Goal: Task Accomplishment & Management: Use online tool/utility

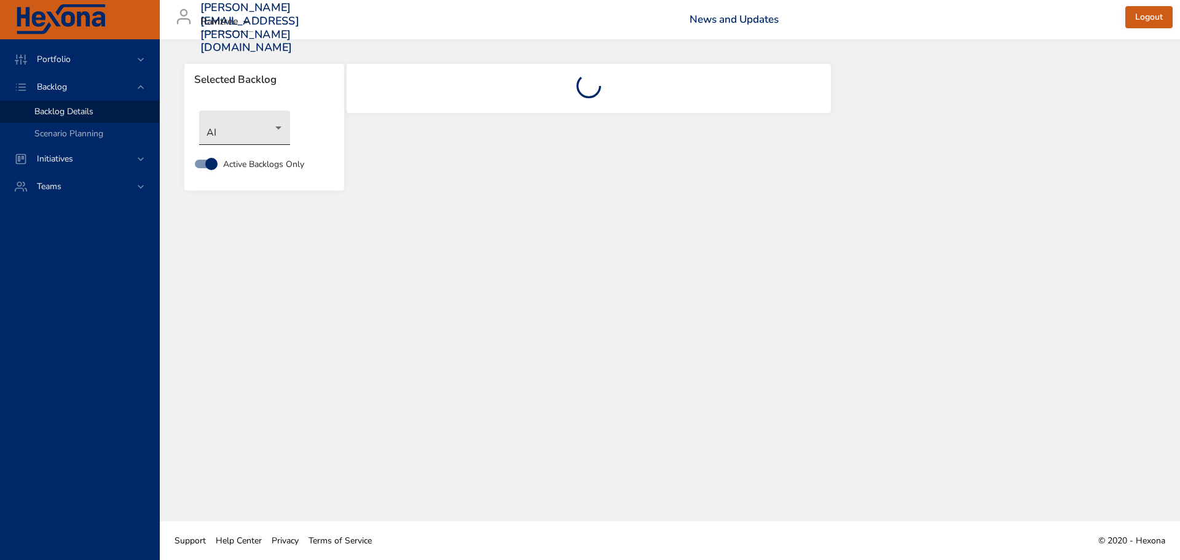
click at [269, 127] on body "Portfolio Backlog Backlog Details Scenario Planning Initiatives Teams [PERSON_N…" at bounding box center [590, 280] width 1180 height 560
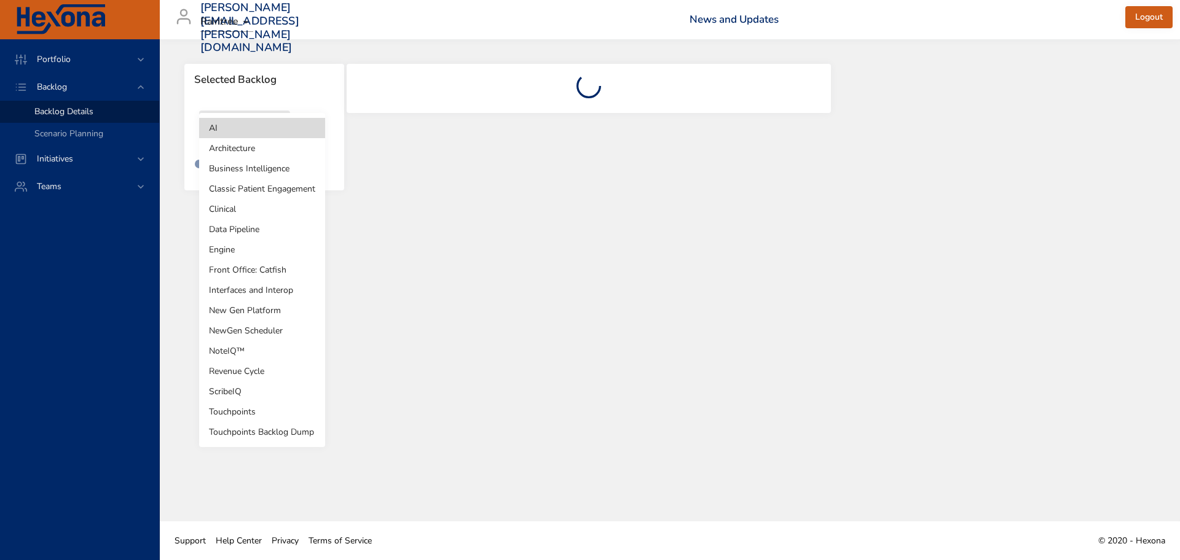
click at [256, 374] on li "Revenue Cycle" at bounding box center [262, 371] width 126 height 20
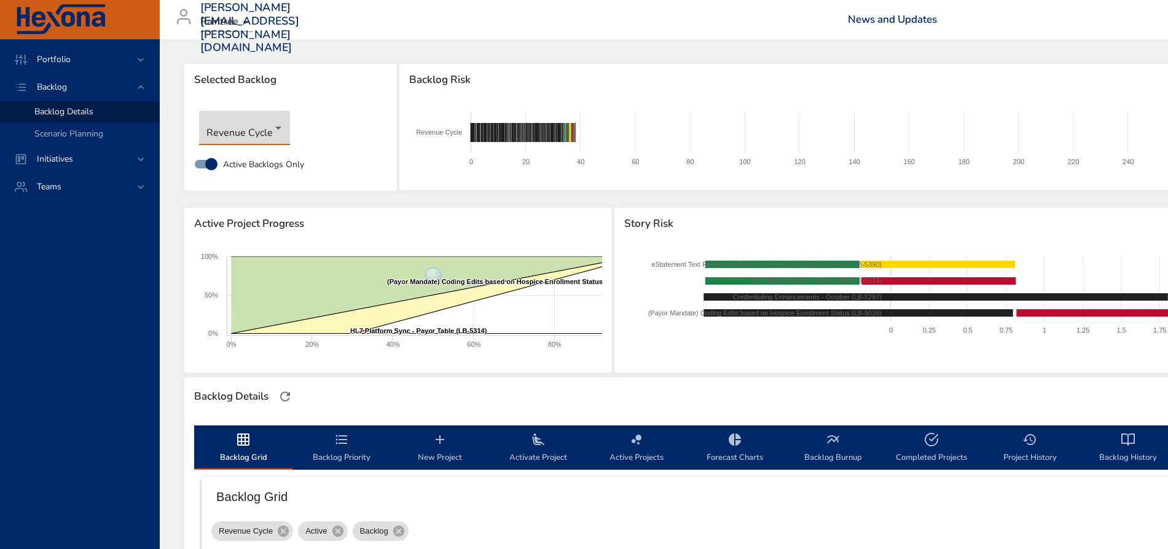
type input "*"
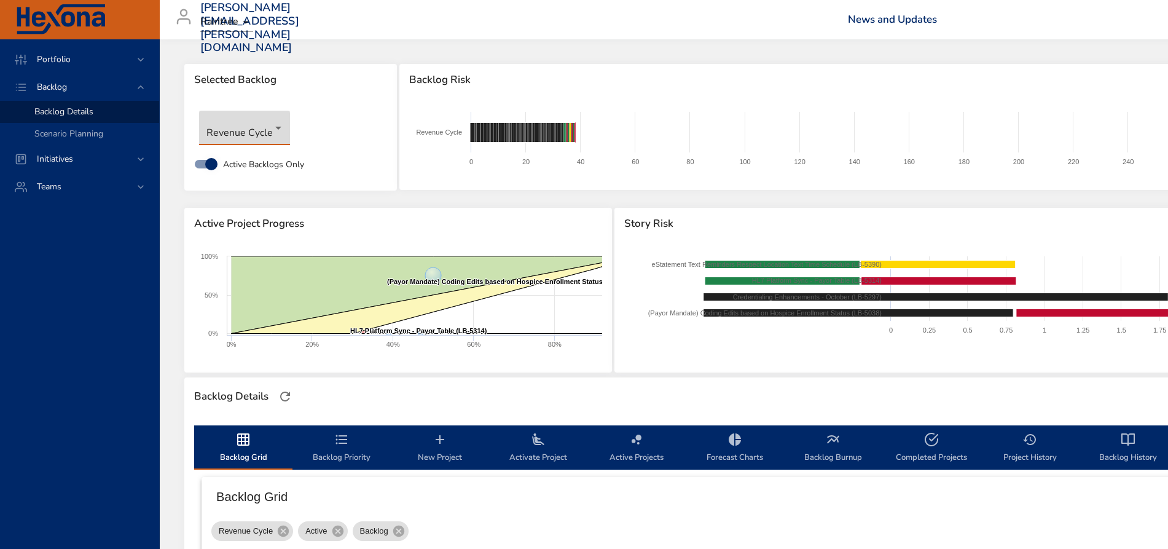
type input "*"
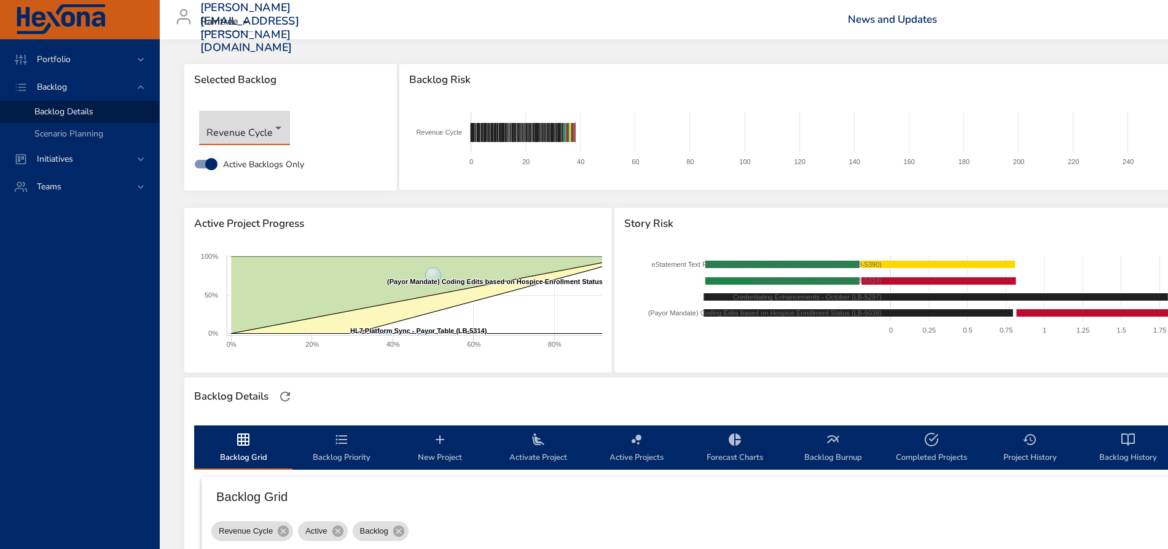
type input "*"
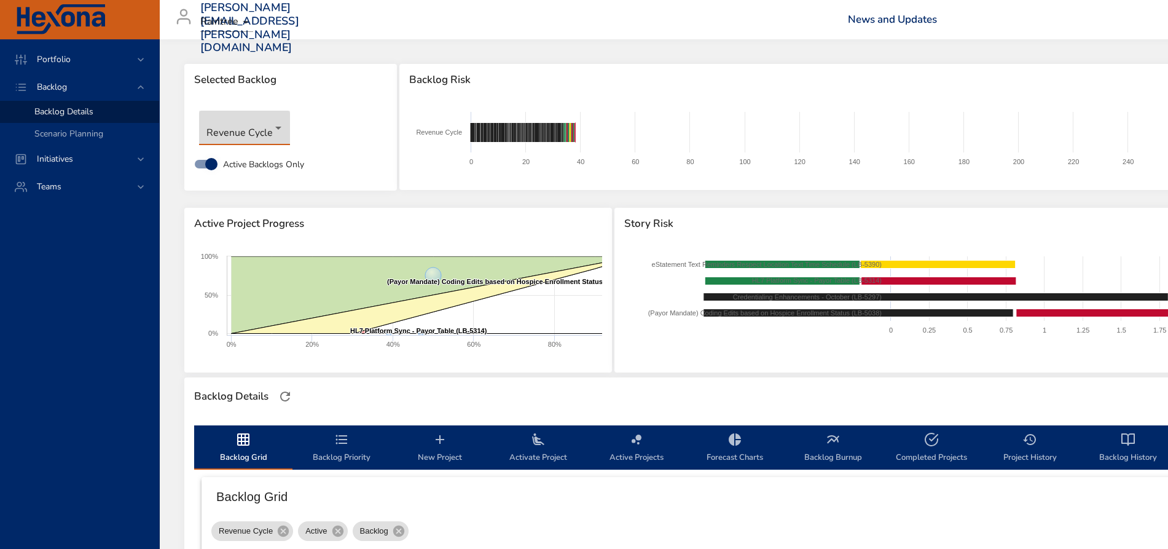
type input "*"
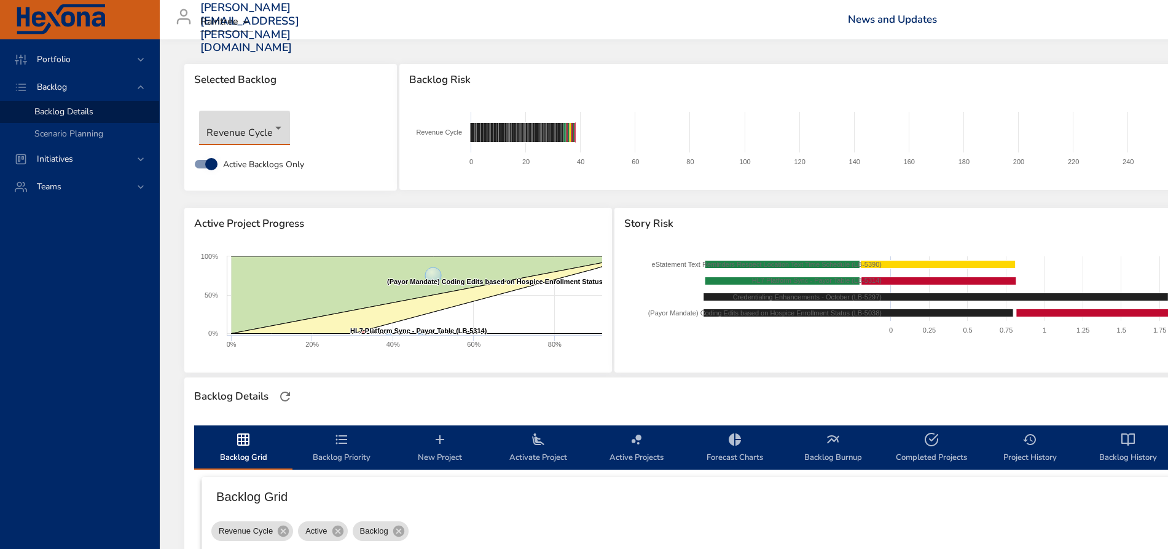
type input "*"
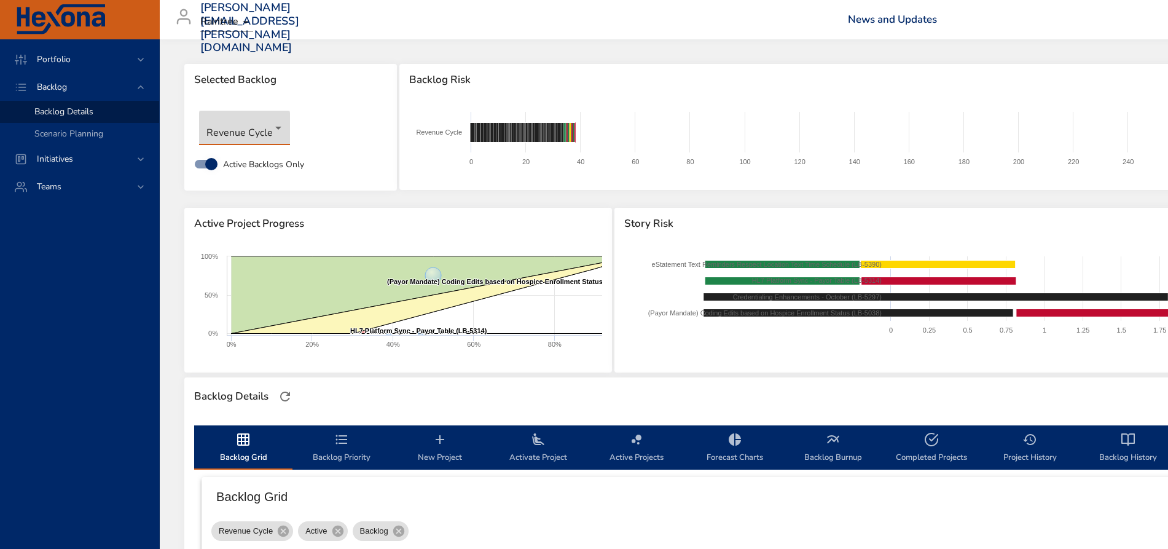
type input "*"
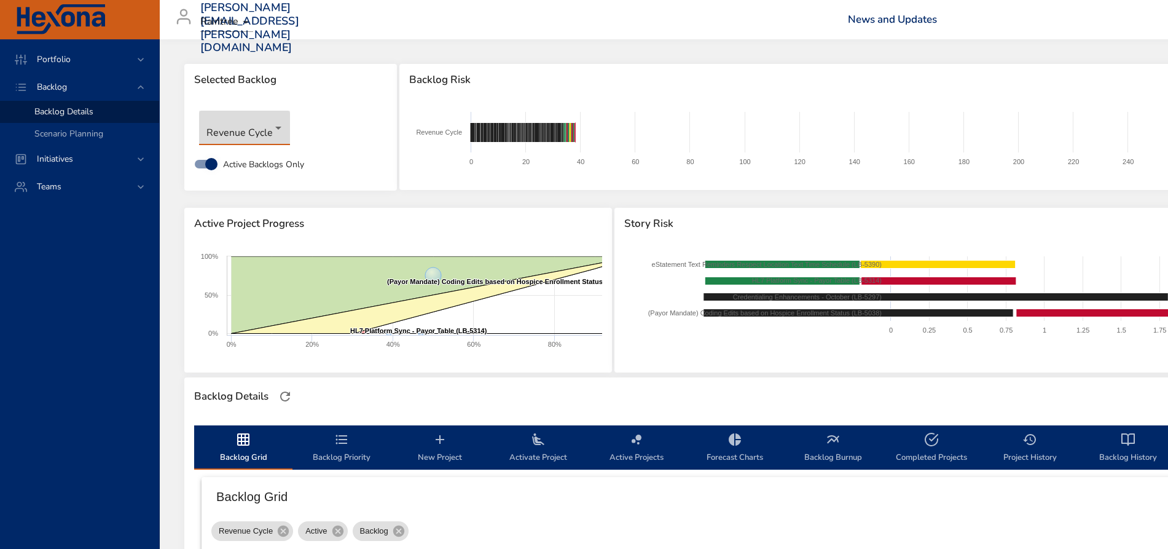
type input "*"
type input "**"
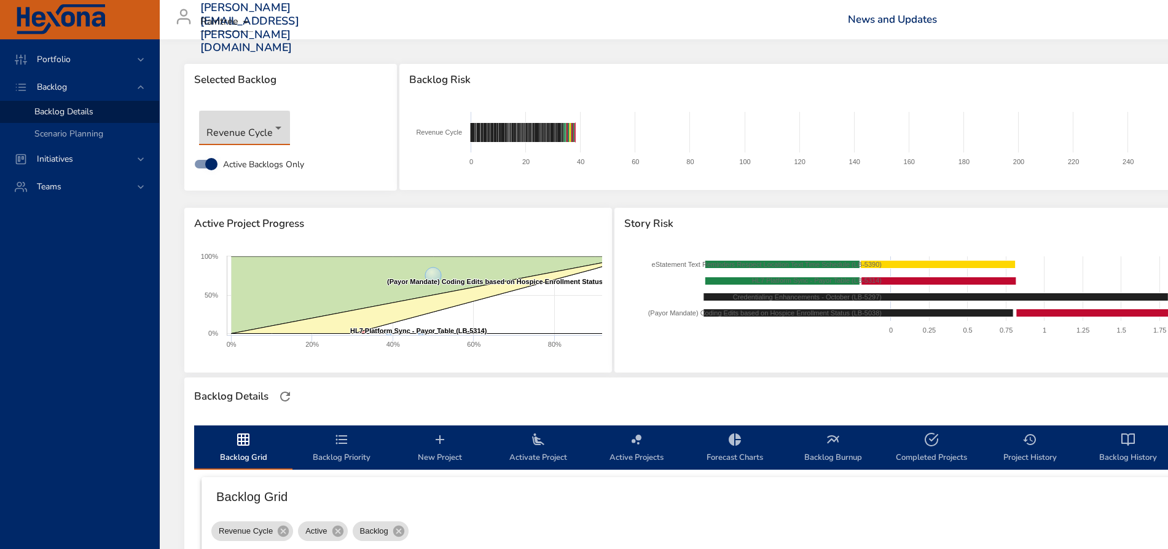
type input "*"
type input "**"
type input "*"
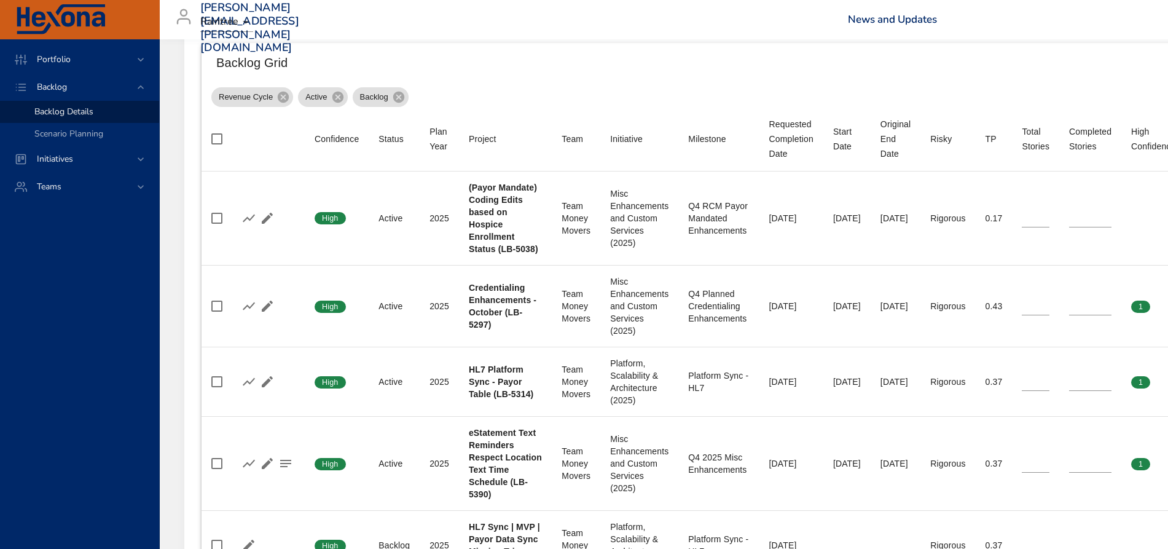
scroll to position [461, 0]
